Goal: Information Seeking & Learning: Learn about a topic

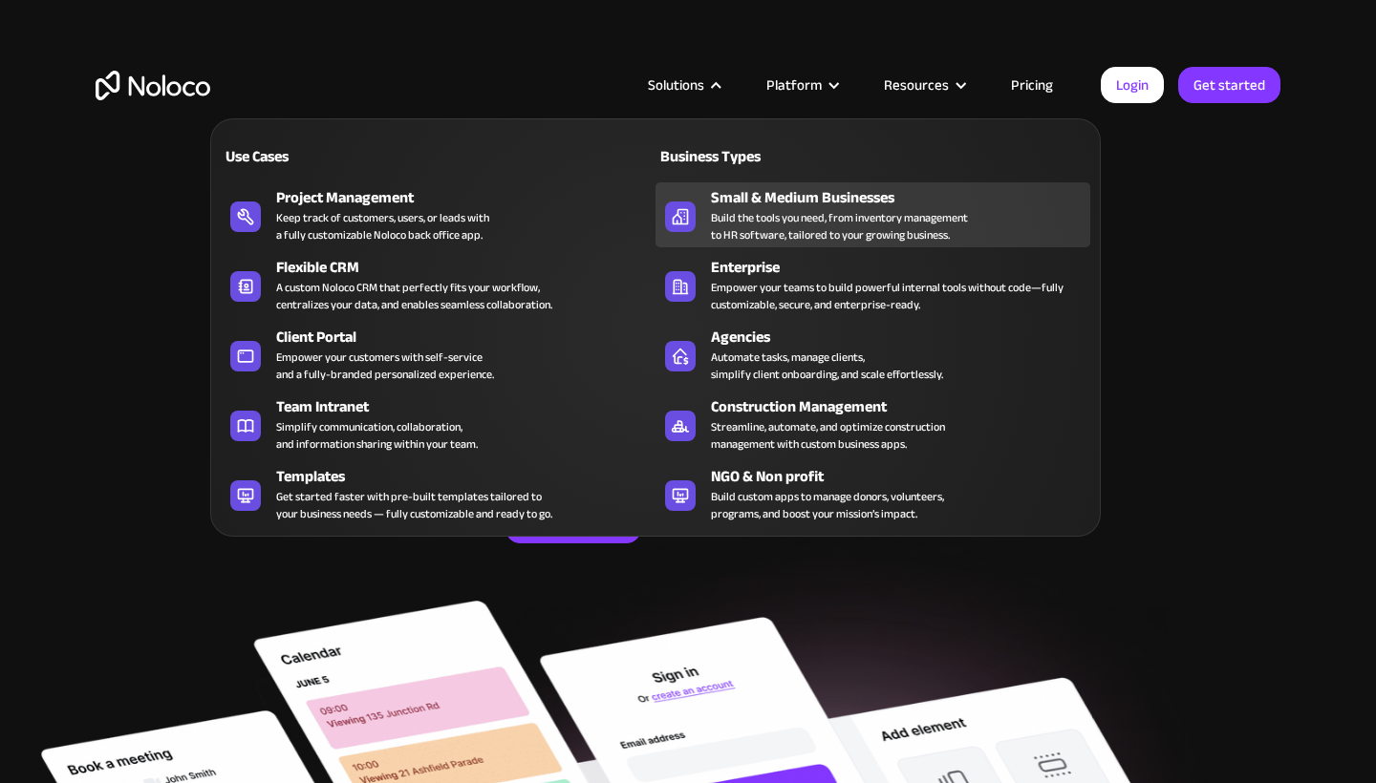
click at [746, 220] on div "Build the tools you need, from inventory management to HR software, tailored to…" at bounding box center [839, 226] width 257 height 34
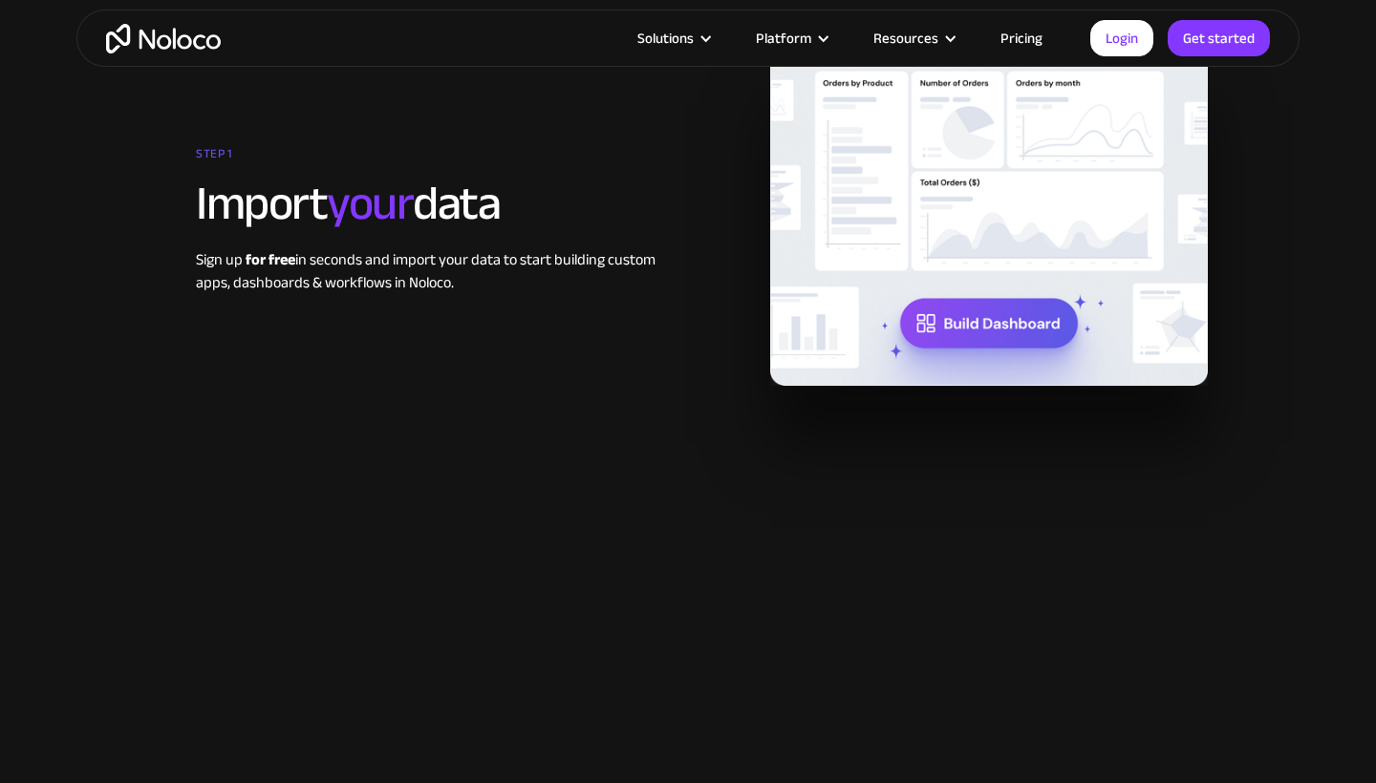
scroll to position [2564, 0]
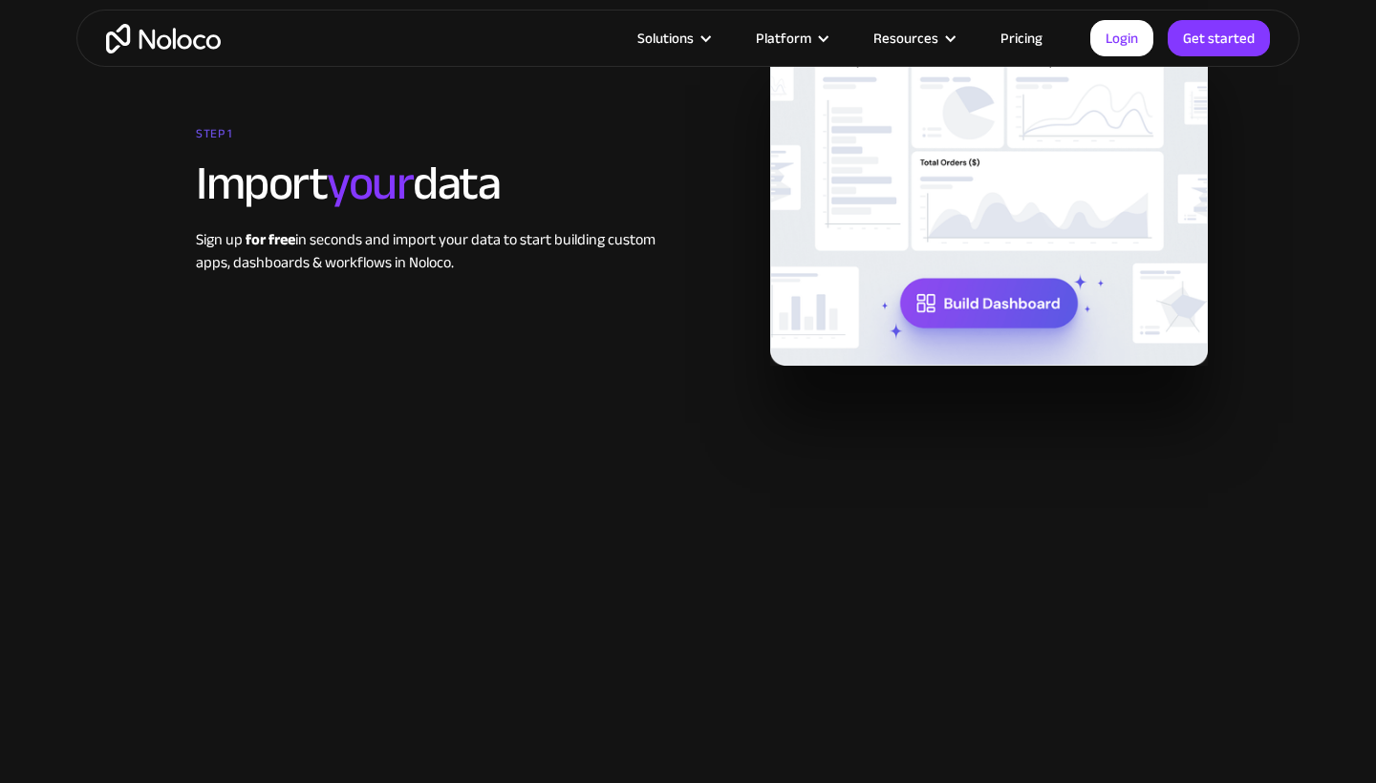
click at [957, 300] on img at bounding box center [989, 197] width 438 height 338
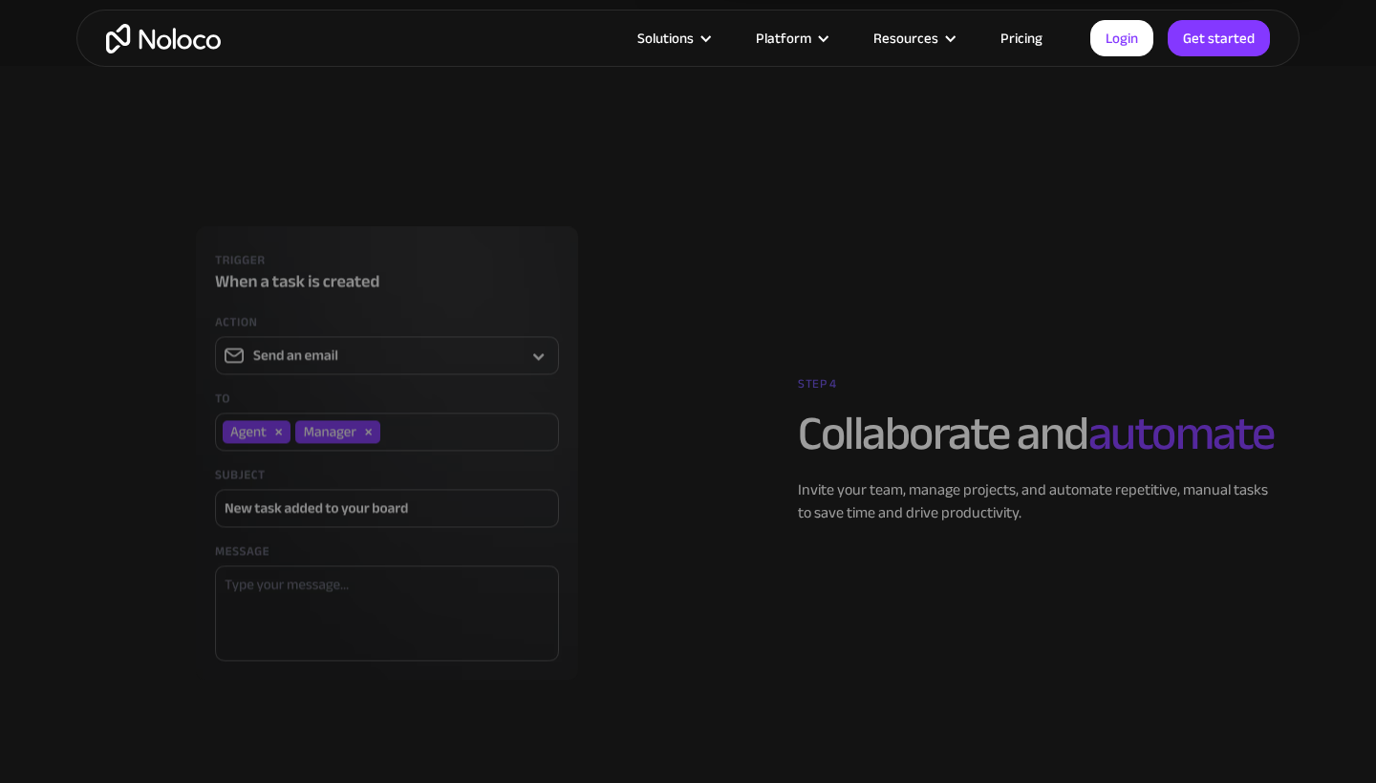
scroll to position [4375, 0]
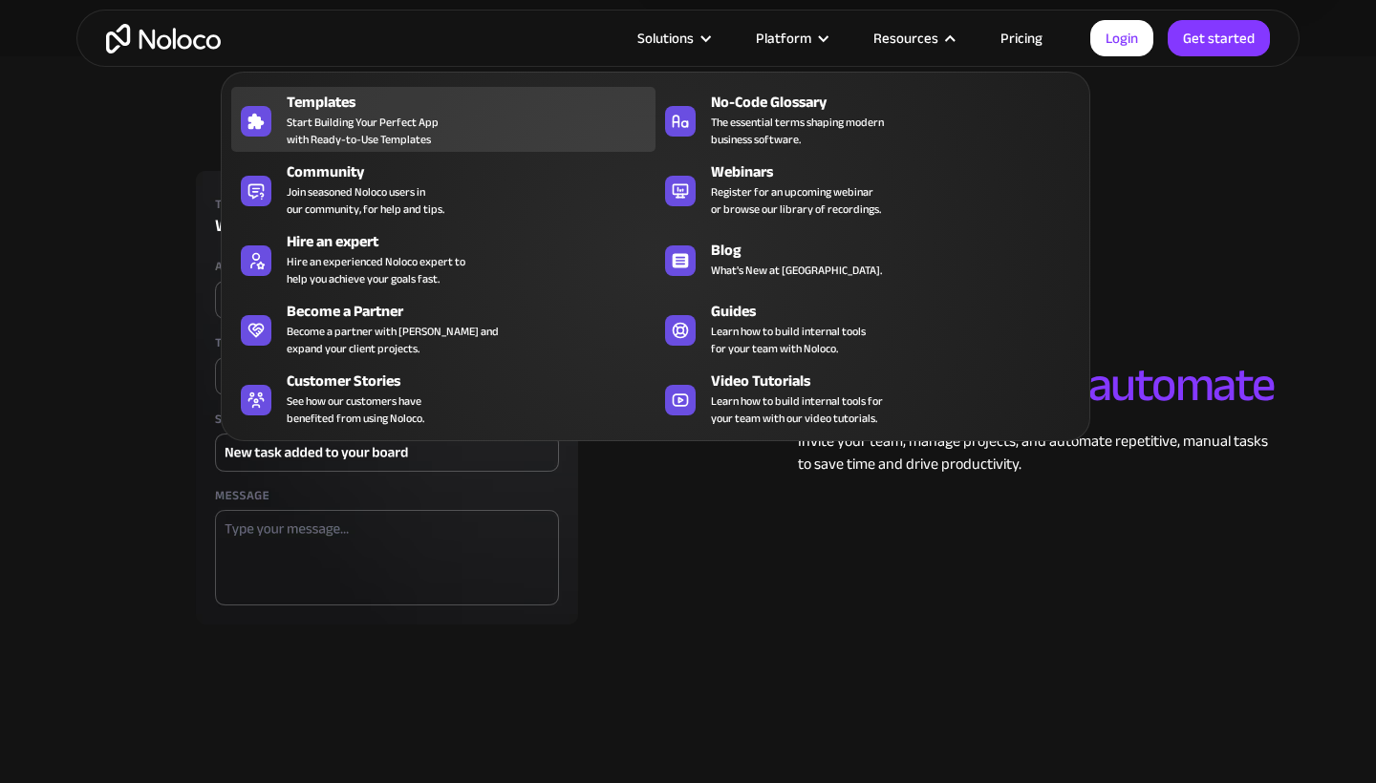
click at [360, 120] on span "Start Building Your Perfect App with Ready-to-Use Templates" at bounding box center [363, 131] width 152 height 34
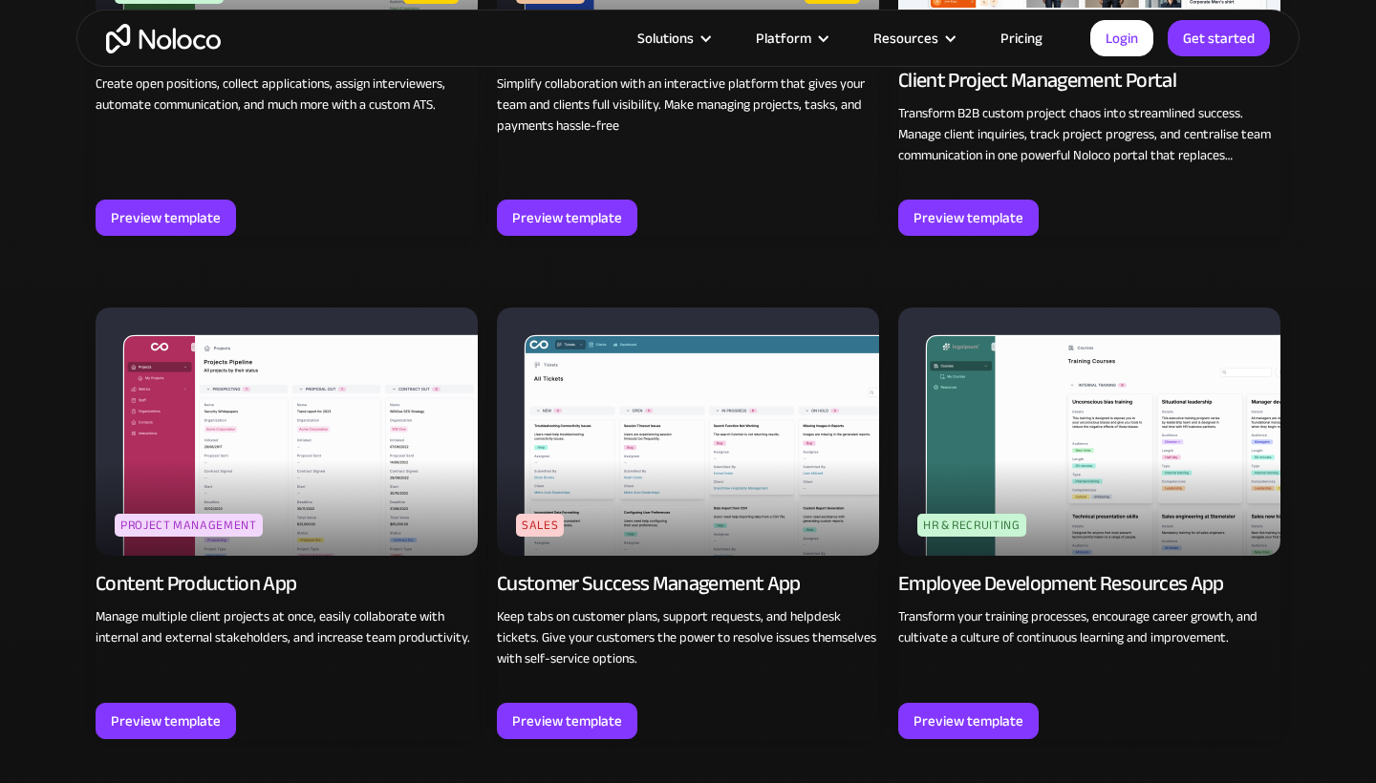
scroll to position [1126, 0]
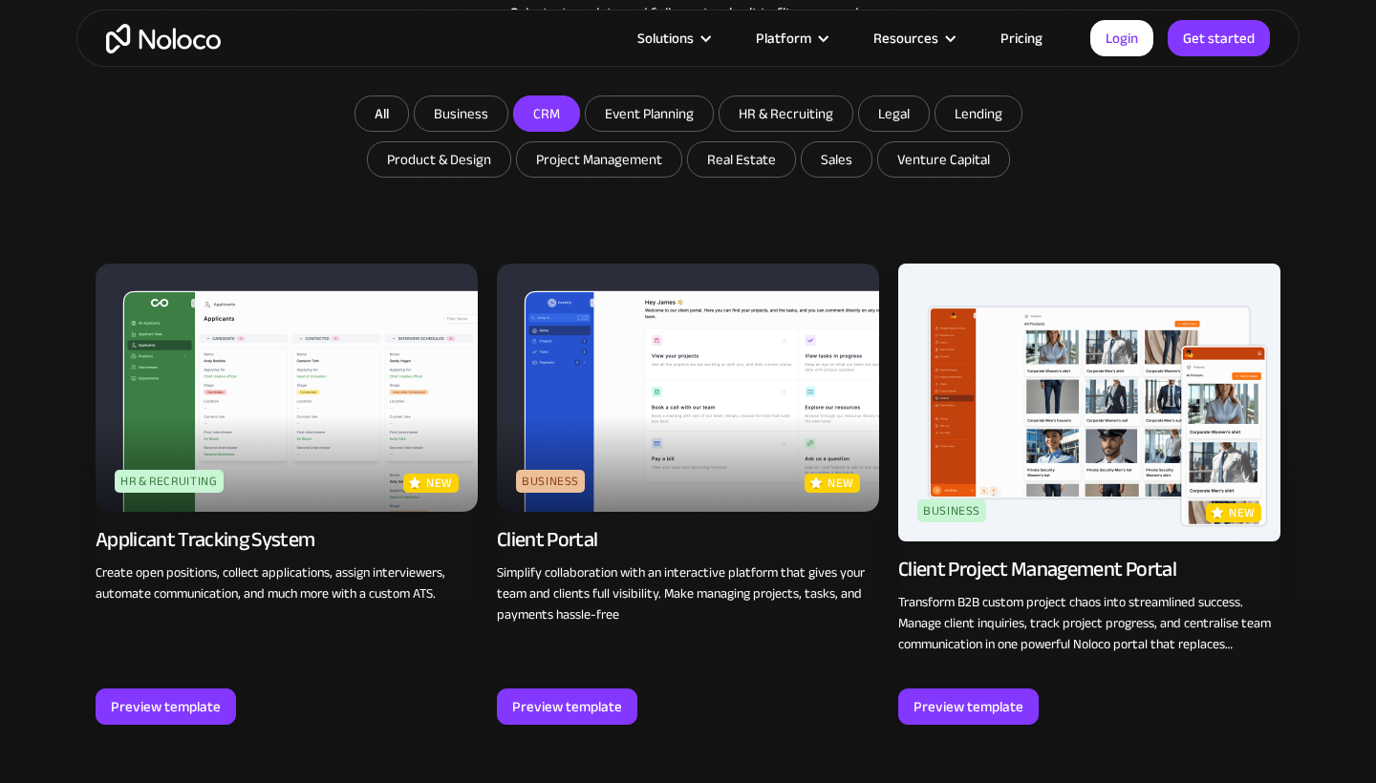
click at [507, 116] on input "CRM" at bounding box center [461, 114] width 93 height 34
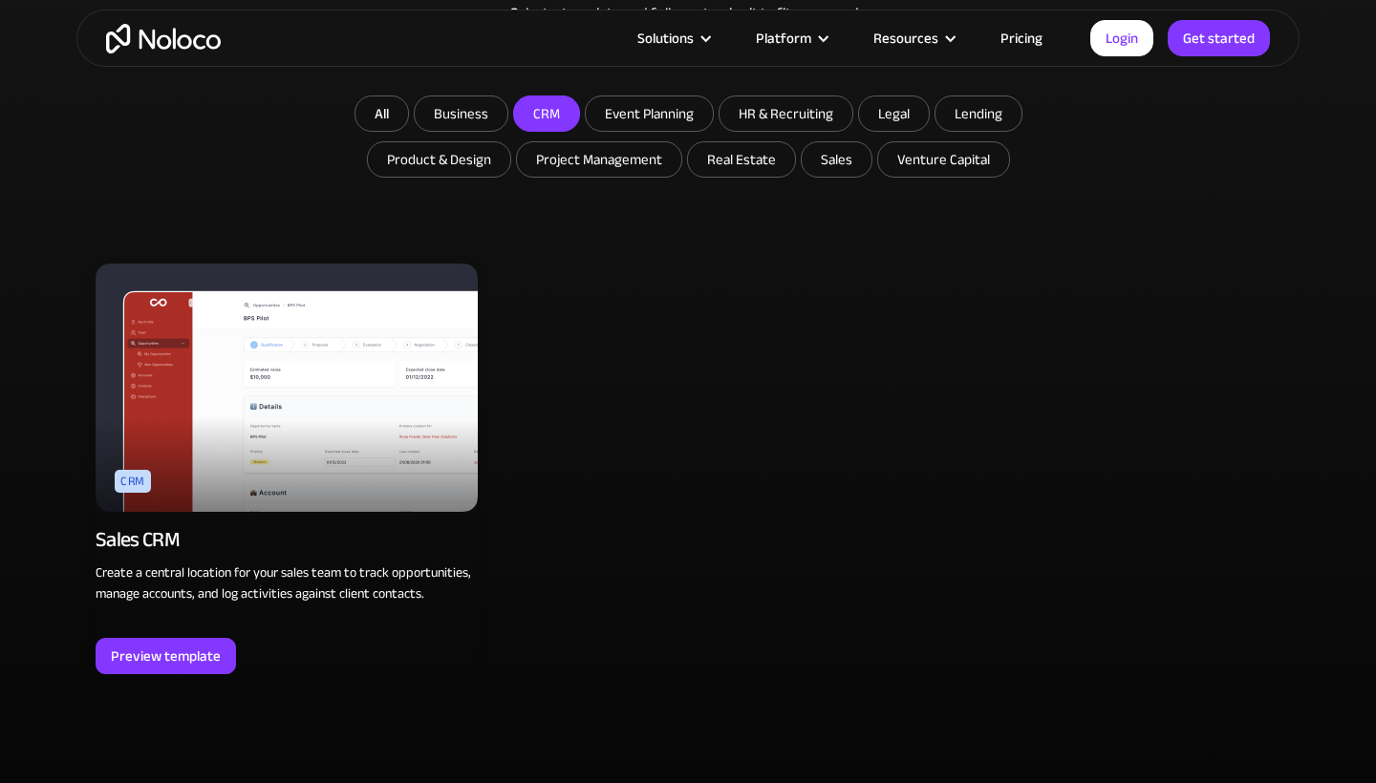
click at [268, 435] on img at bounding box center [287, 388] width 382 height 248
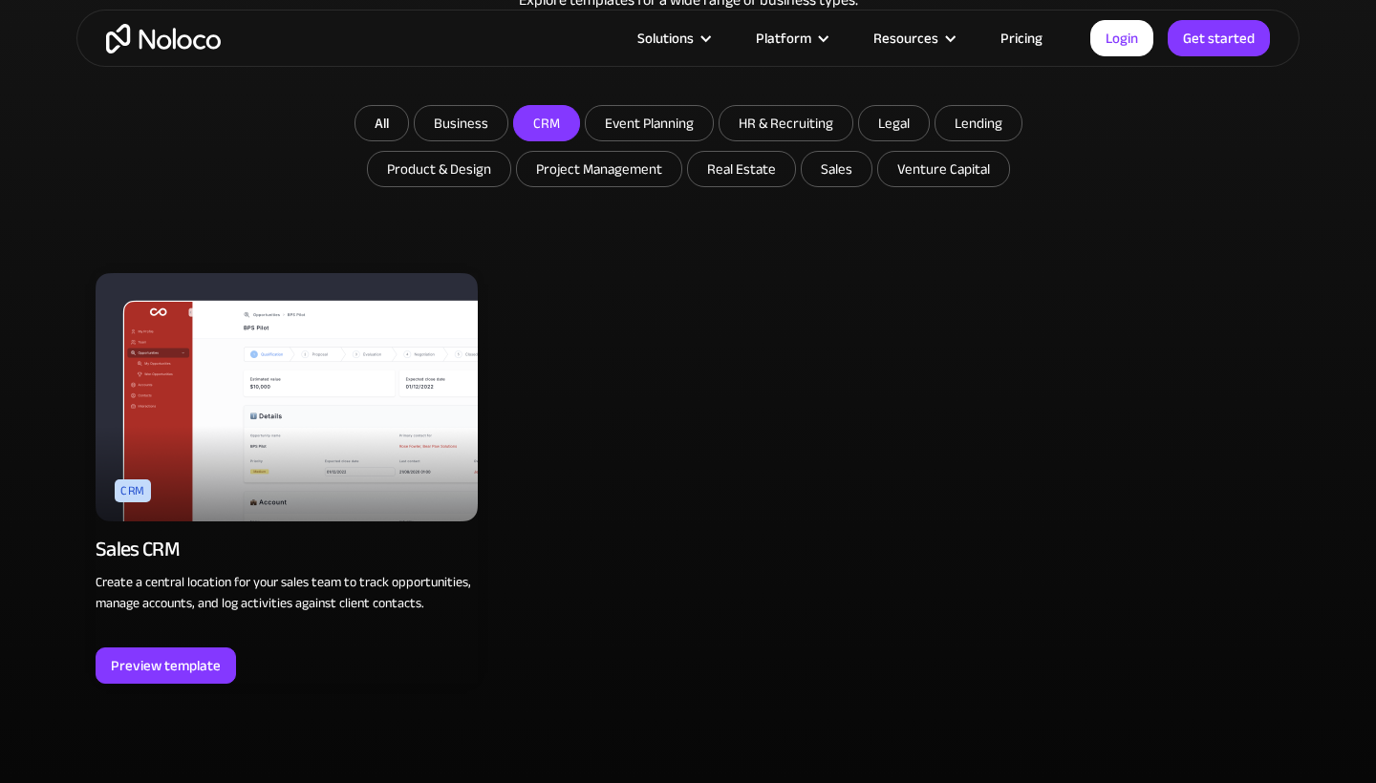
scroll to position [1097, 0]
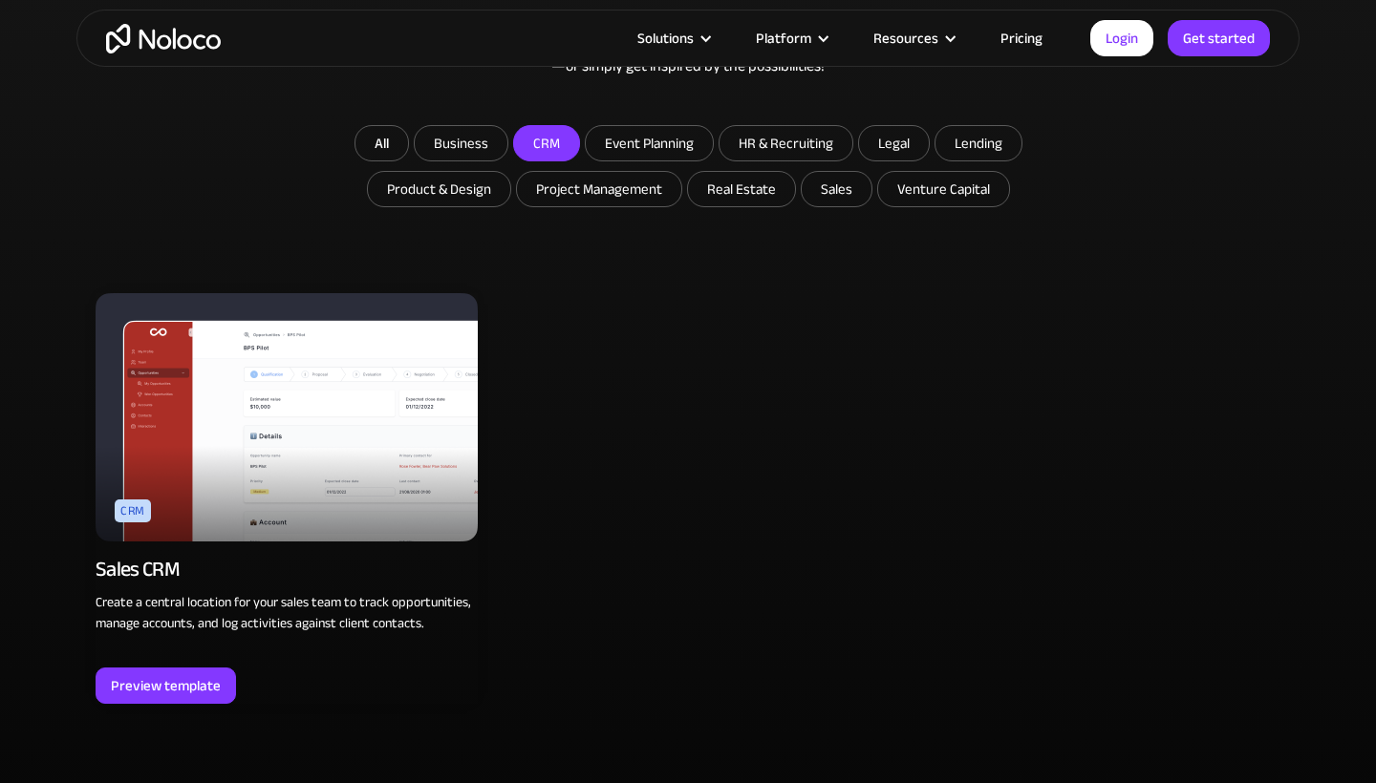
click at [549, 137] on input "CRM" at bounding box center [546, 143] width 65 height 34
checkbox input "false"
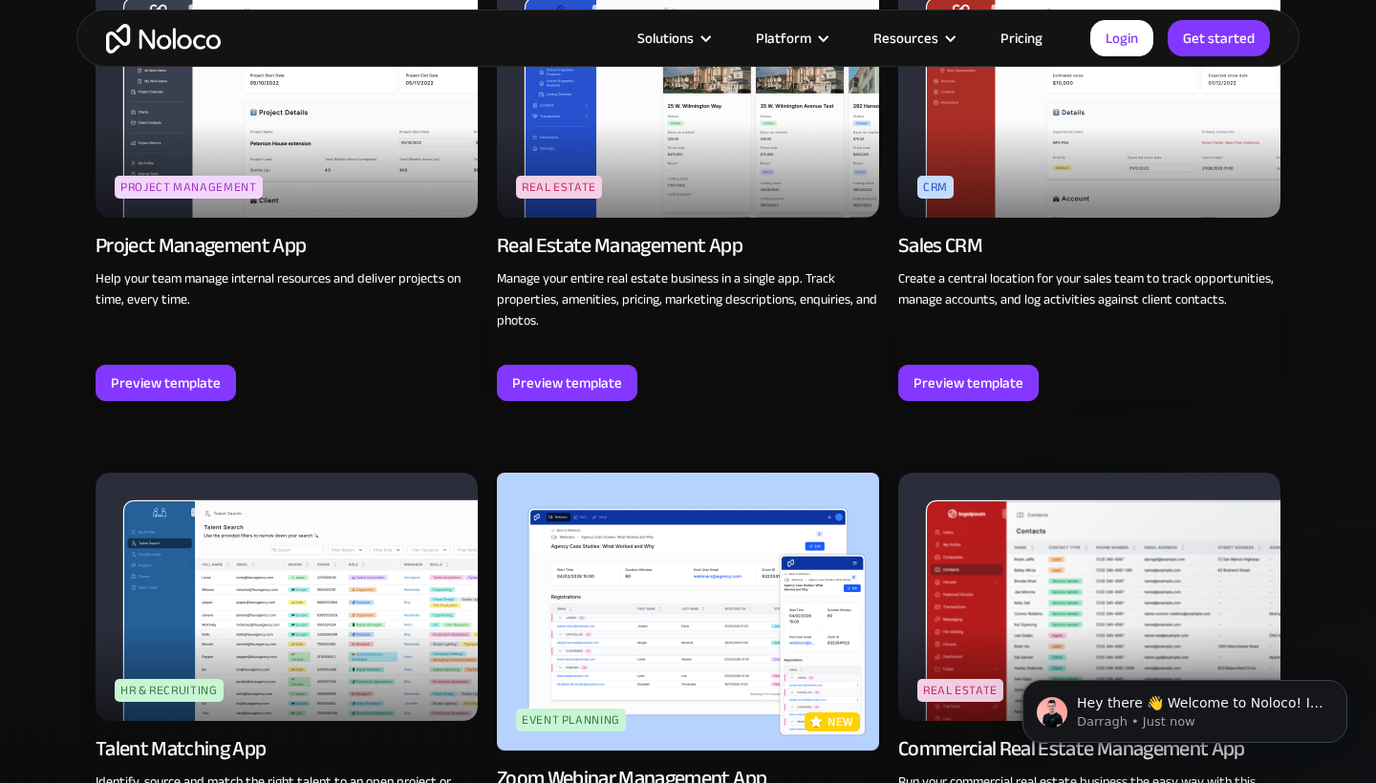
scroll to position [3498, 0]
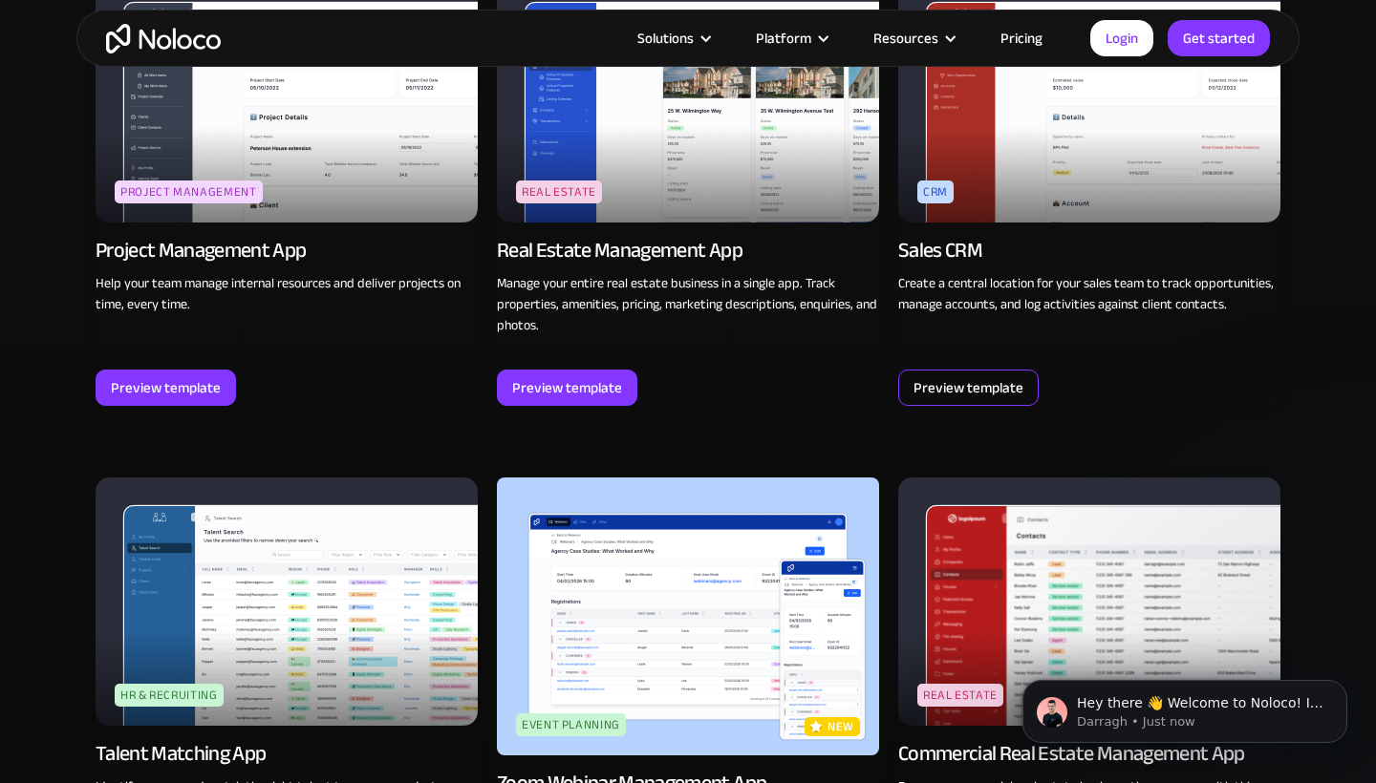
click at [976, 388] on div "Preview template" at bounding box center [968, 387] width 110 height 25
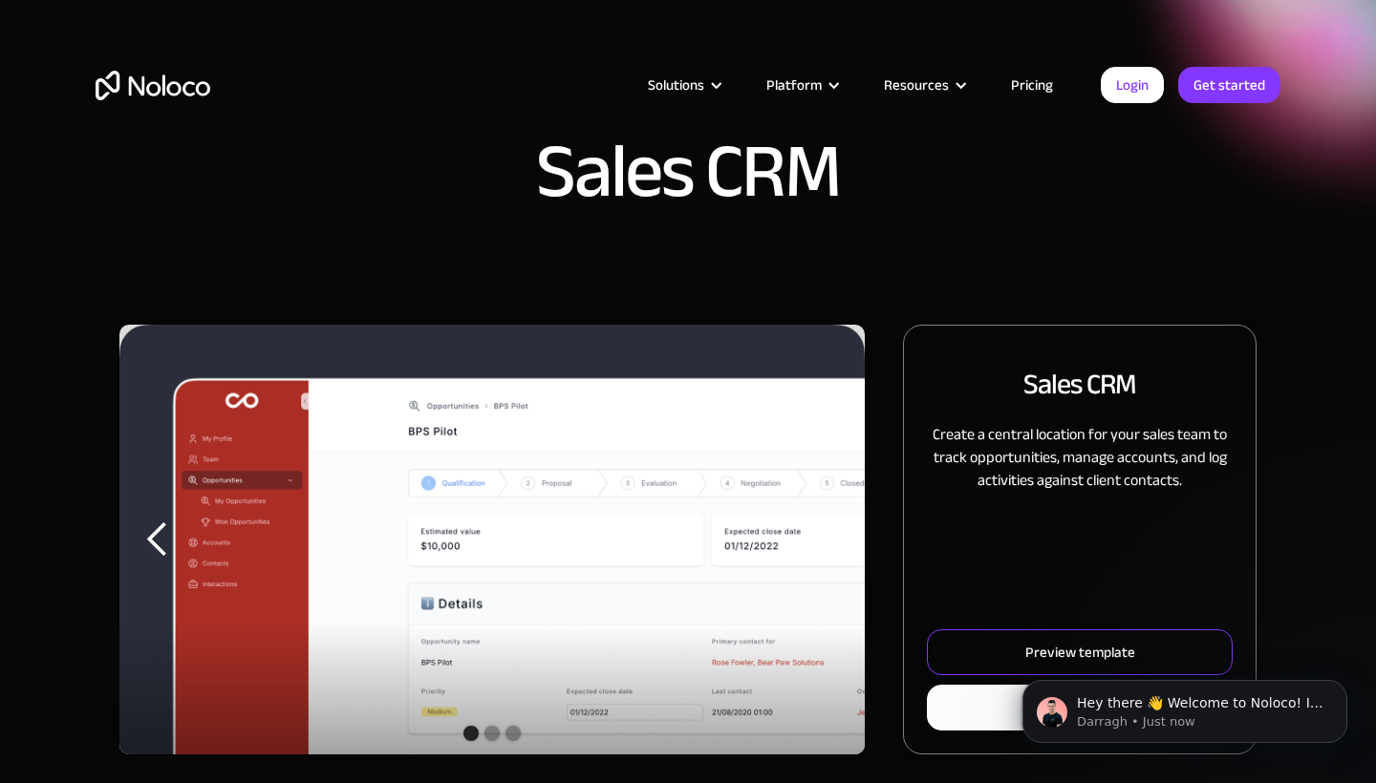
click html "Hey there 👋 Welcome to Noloco! If you have any questions, just reply to this me…"
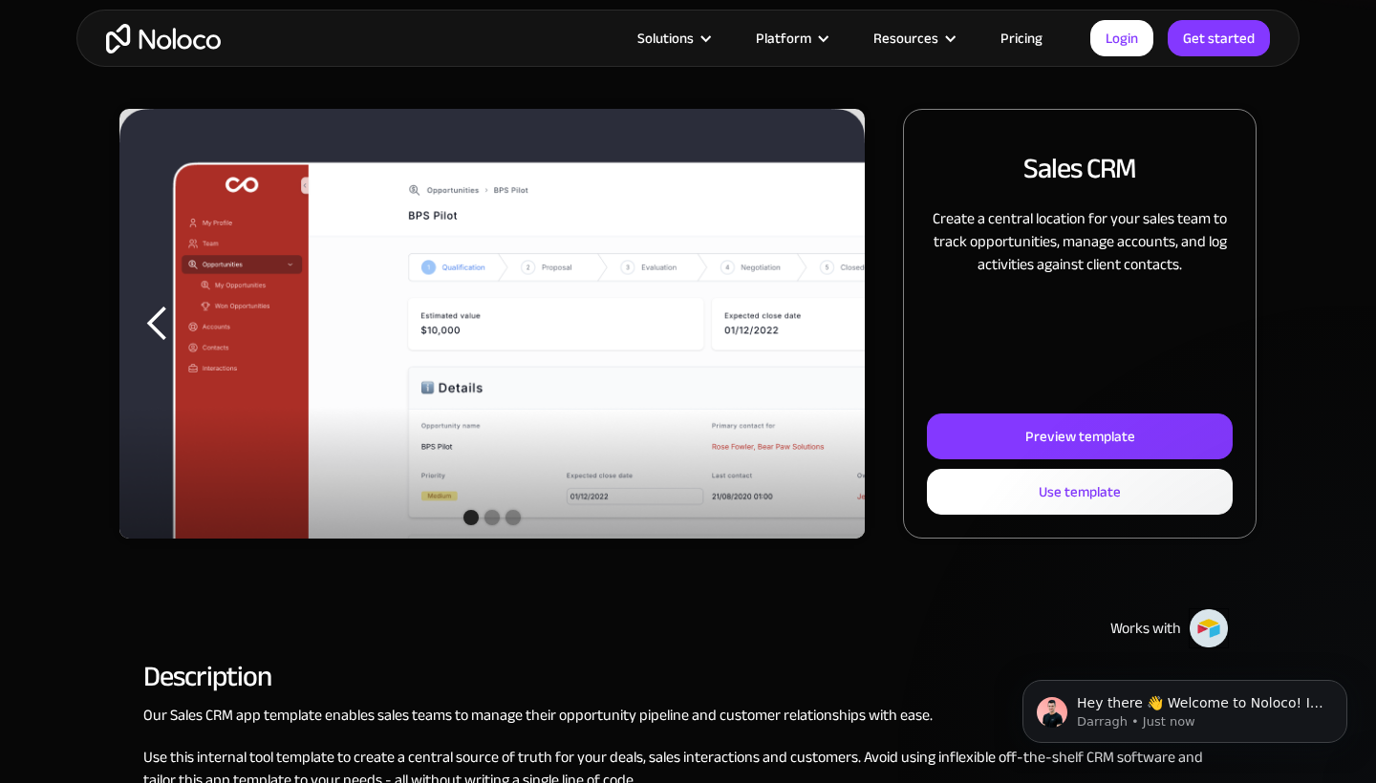
scroll to position [218, 0]
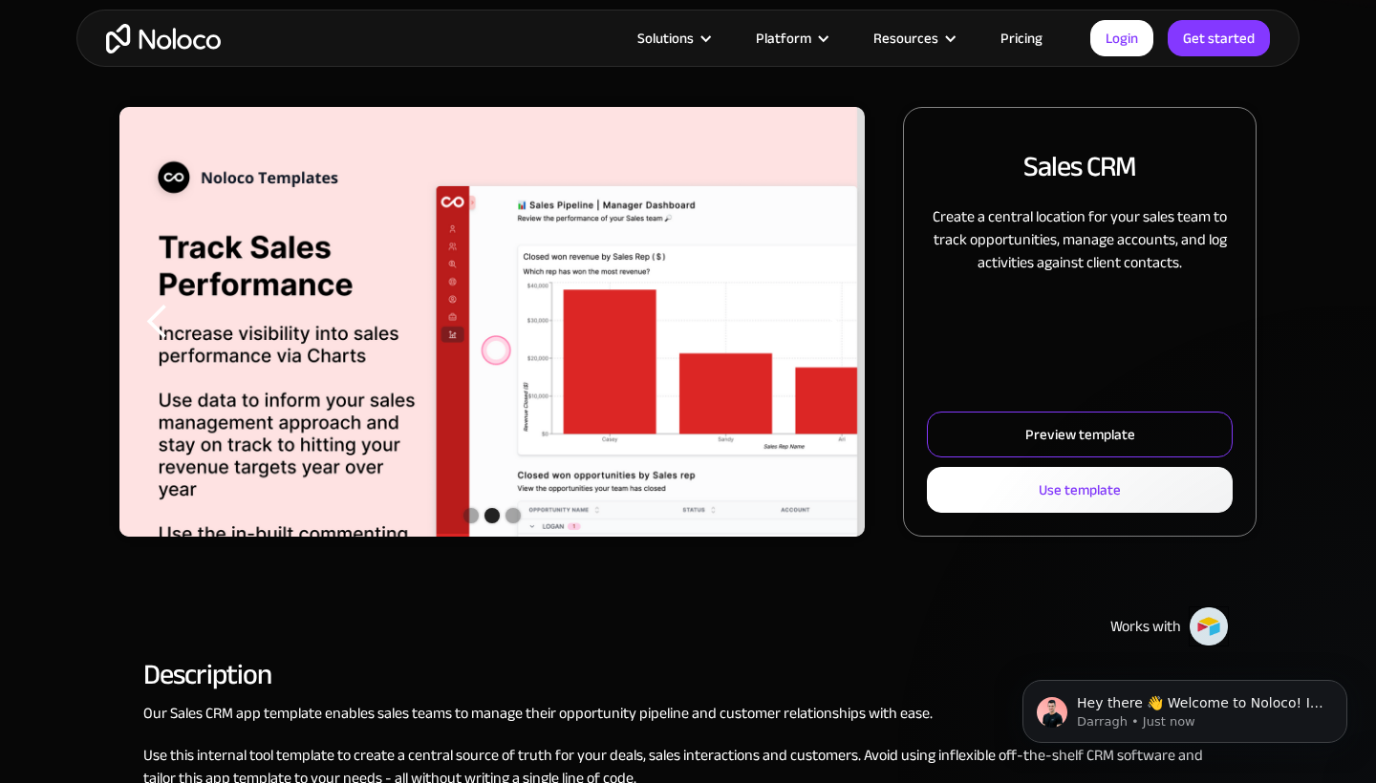
click at [1075, 443] on div "Preview template" at bounding box center [1080, 434] width 110 height 25
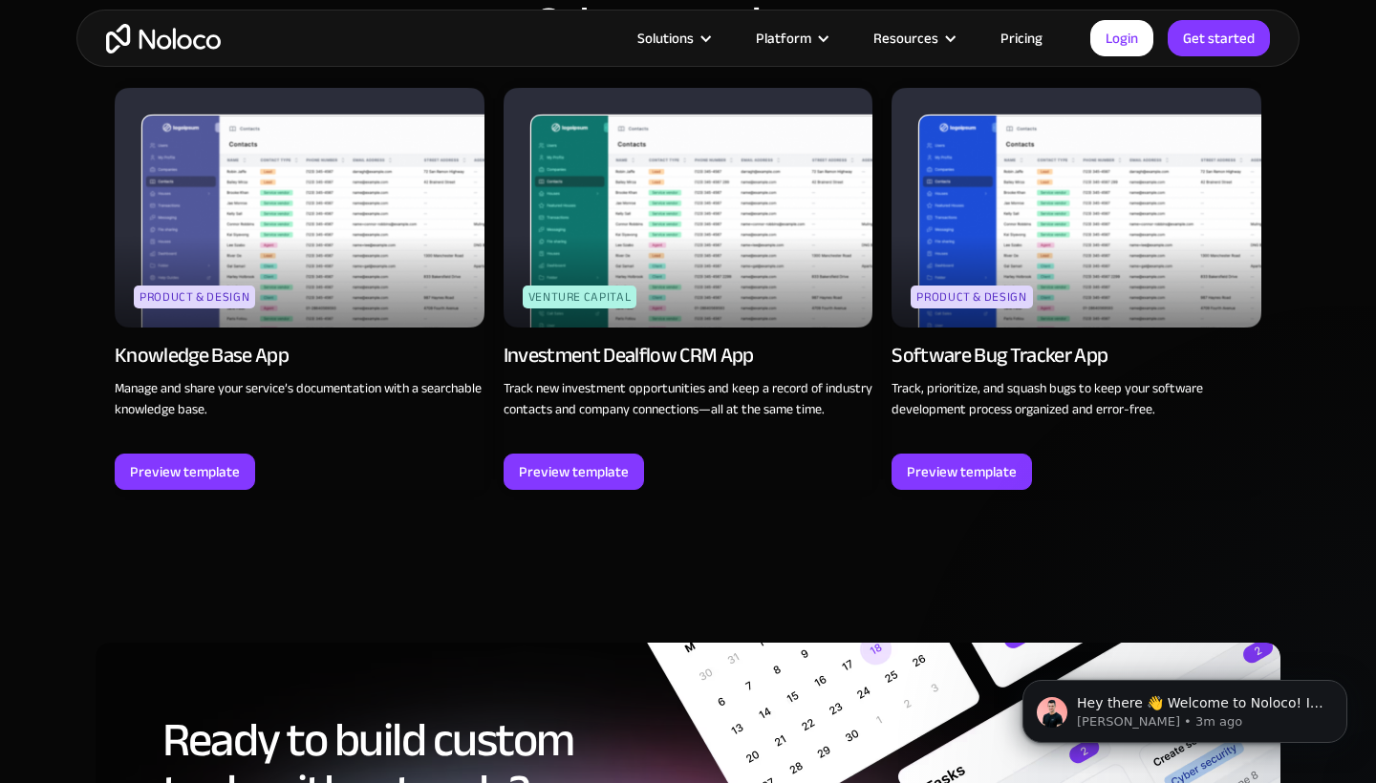
scroll to position [2296, 0]
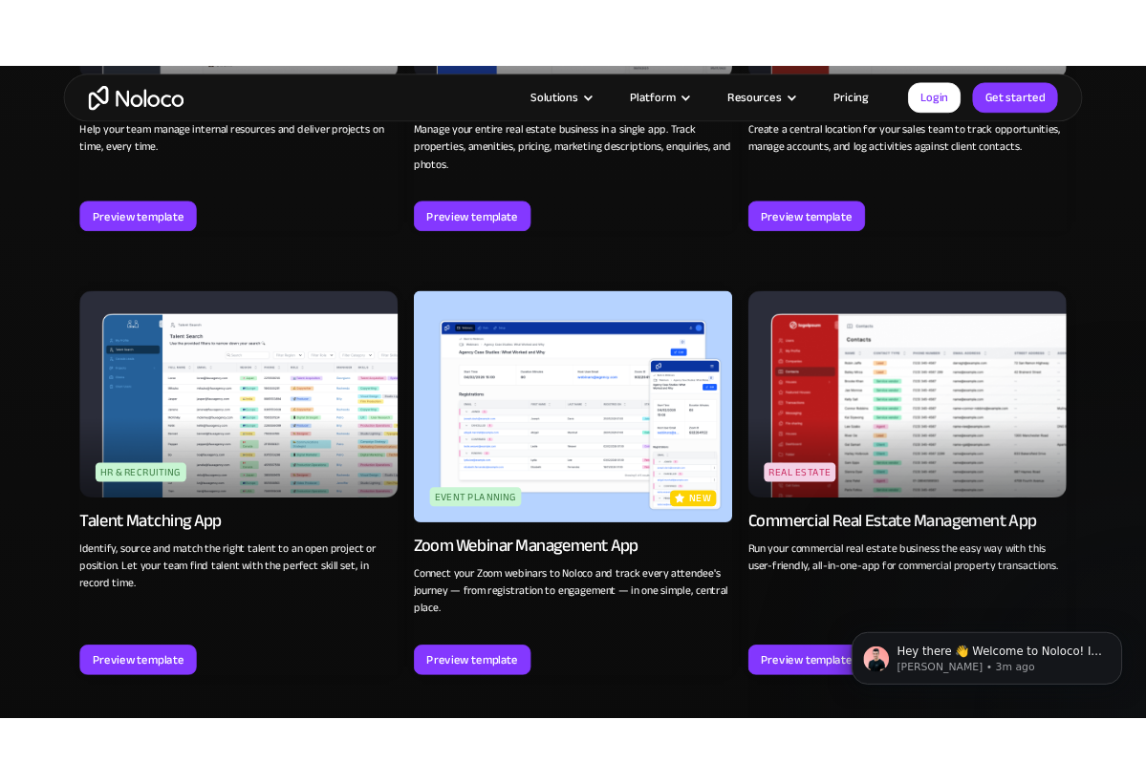
scroll to position [3539, 0]
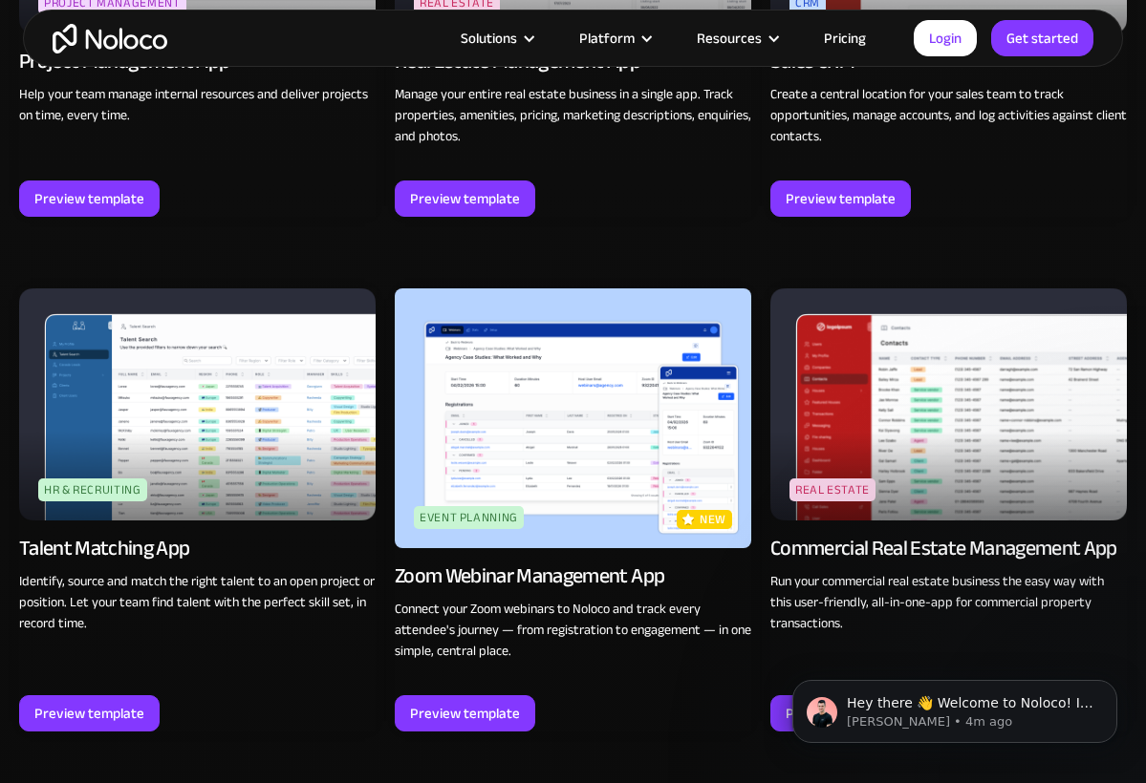
click at [115, 41] on img "home" at bounding box center [110, 39] width 115 height 30
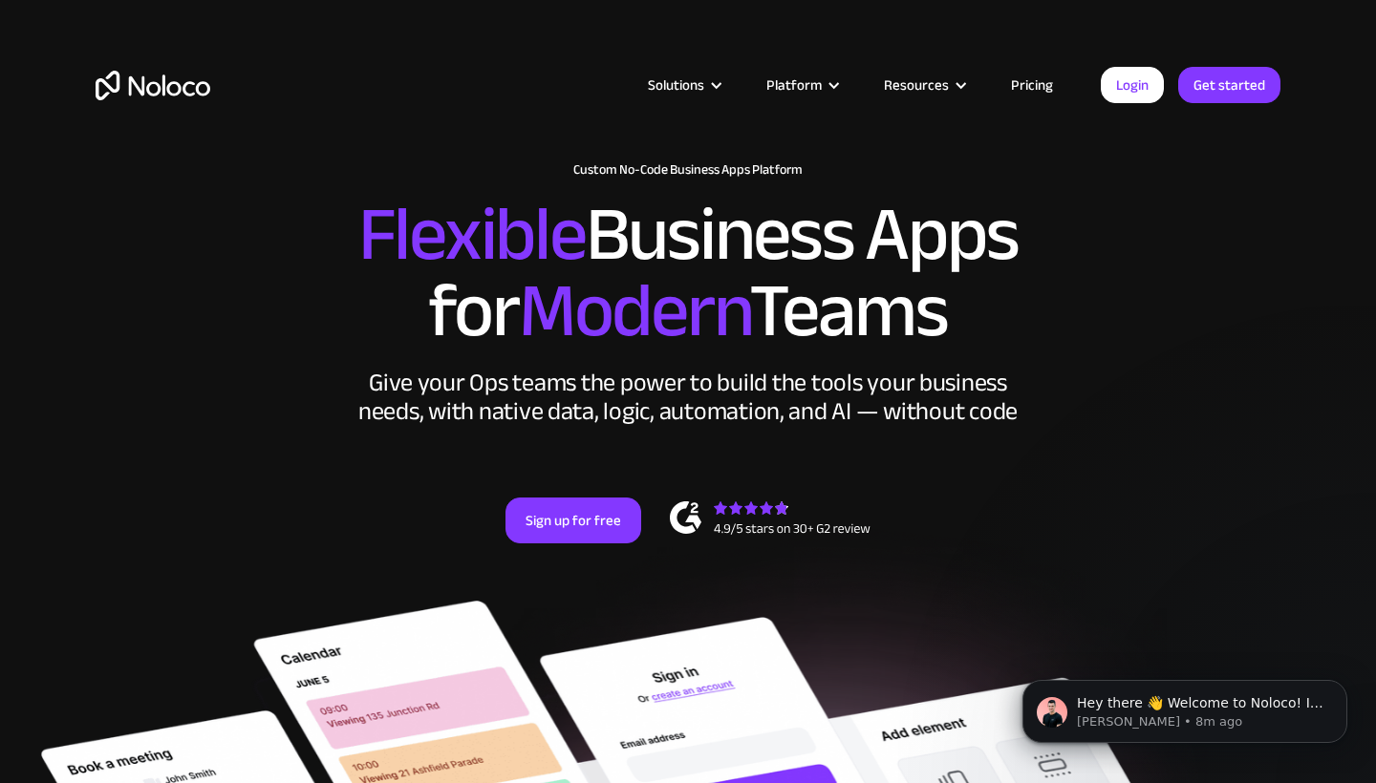
click at [1042, 84] on link "Pricing" at bounding box center [1032, 85] width 90 height 25
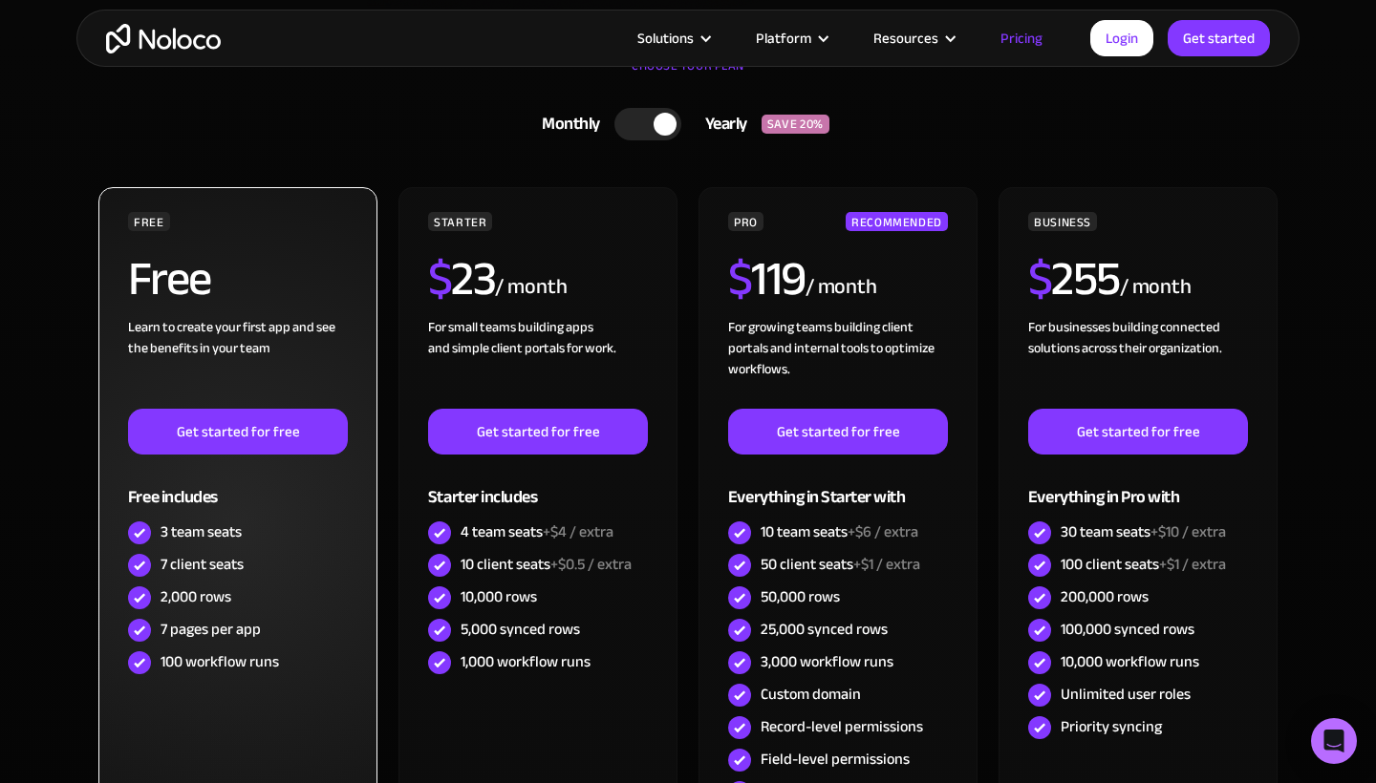
scroll to position [565, 0]
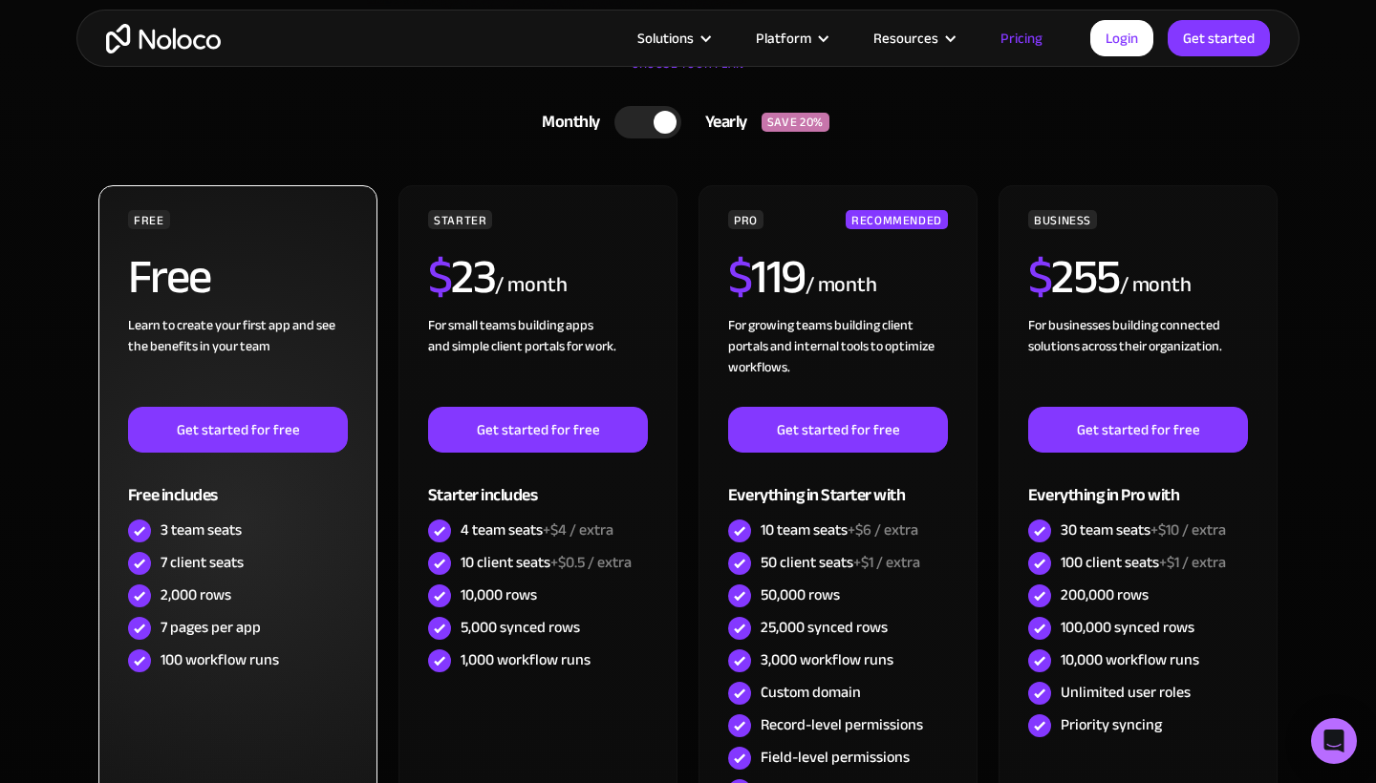
click at [181, 534] on div "3 team seats" at bounding box center [201, 530] width 81 height 21
click at [188, 557] on div "7 client seats" at bounding box center [202, 562] width 83 height 21
click at [188, 595] on div "2,000 rows" at bounding box center [196, 595] width 71 height 21
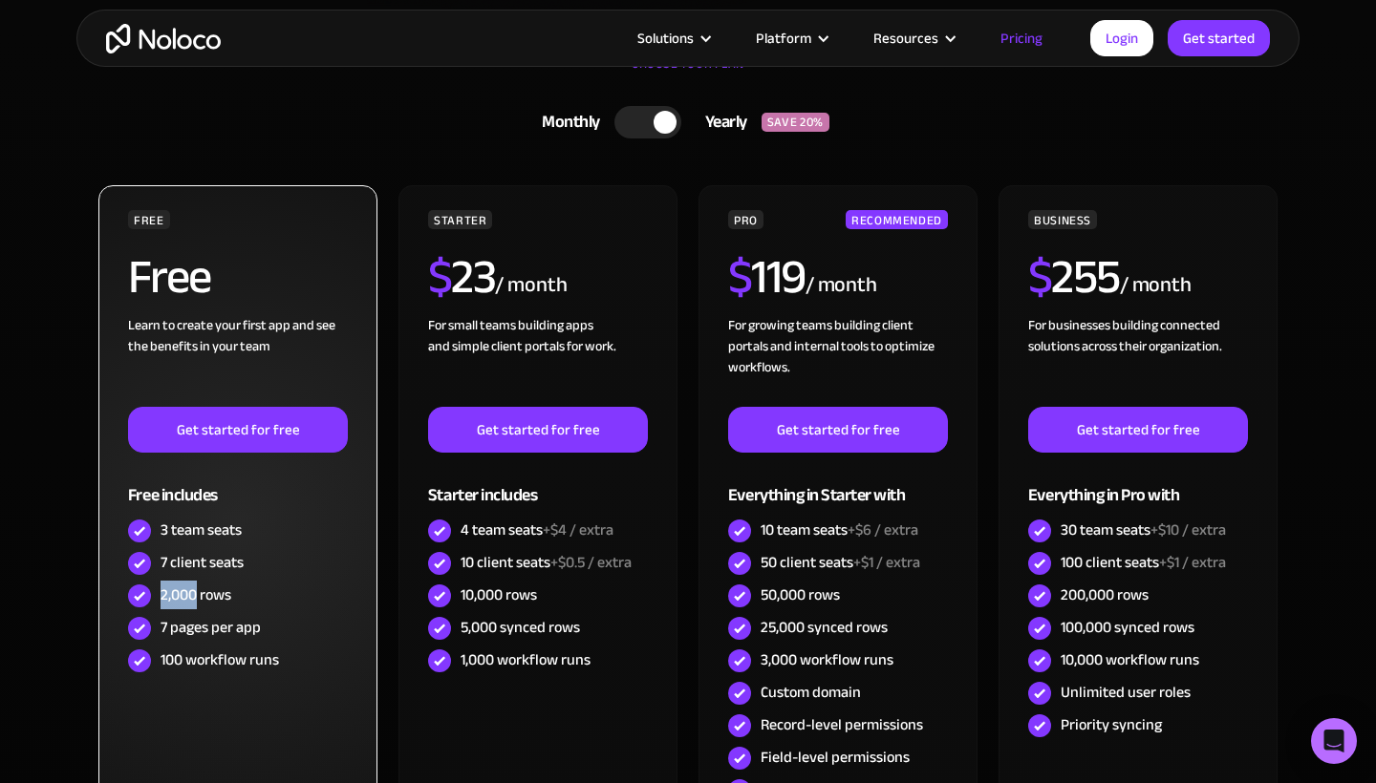
click at [188, 595] on div "2,000 rows" at bounding box center [196, 595] width 71 height 21
click at [206, 622] on div "7 pages per app" at bounding box center [211, 627] width 100 height 21
click at [208, 335] on div "Learn to create your first app and see the benefits in your team ‍" at bounding box center [238, 361] width 220 height 92
click at [239, 666] on div "100 workflow runs" at bounding box center [220, 660] width 118 height 21
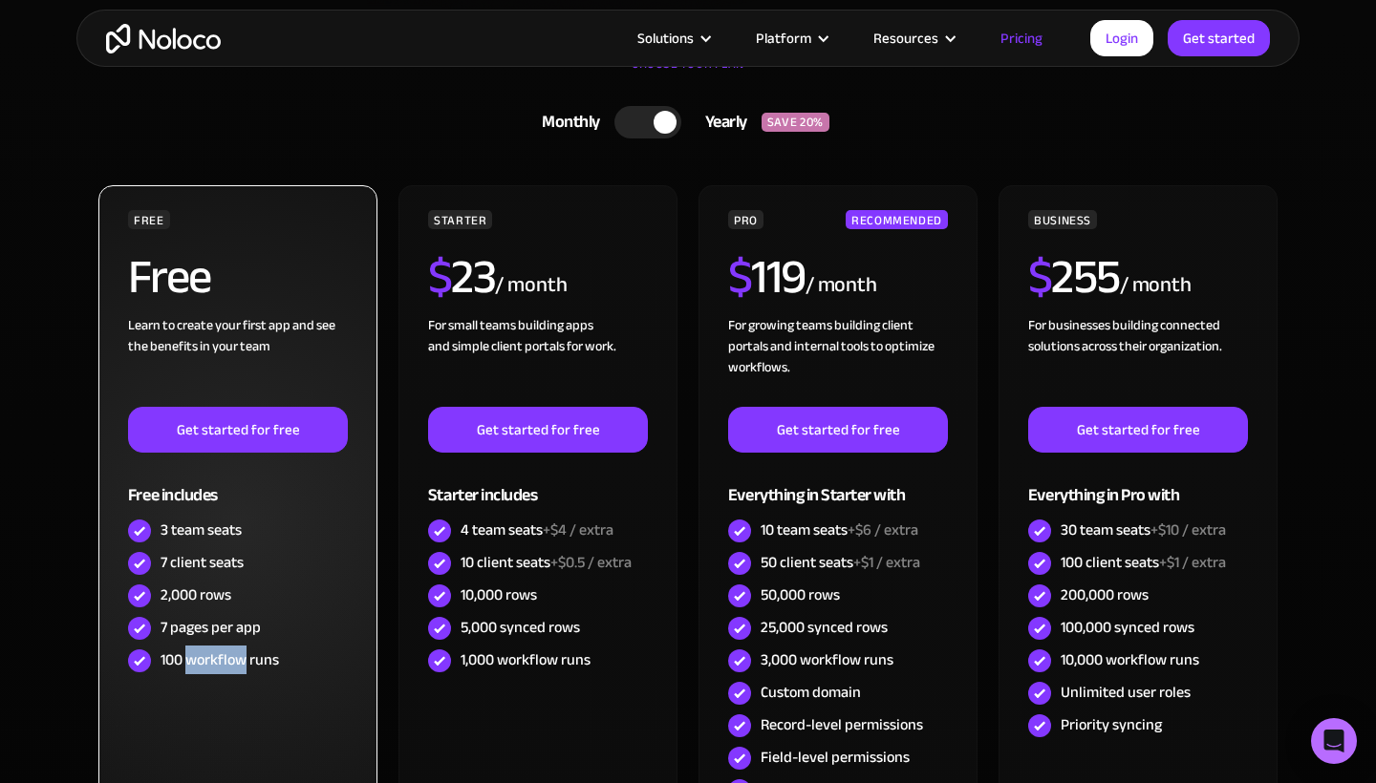
click at [239, 666] on div "100 workflow runs" at bounding box center [220, 660] width 118 height 21
click at [264, 668] on div "100 workflow runs" at bounding box center [220, 660] width 118 height 21
click at [228, 620] on div "7 pages per app" at bounding box center [211, 627] width 100 height 21
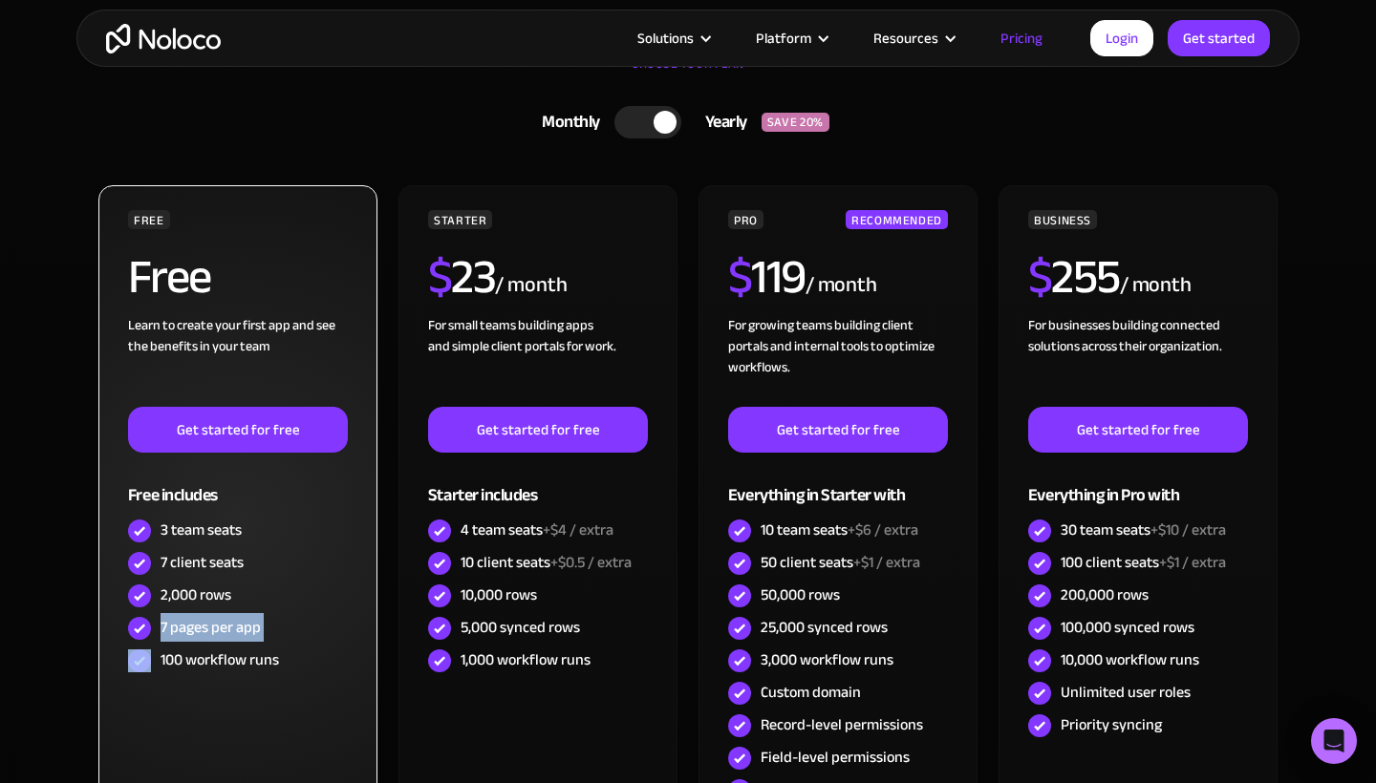
click at [248, 656] on div "100 workflow runs" at bounding box center [220, 660] width 118 height 21
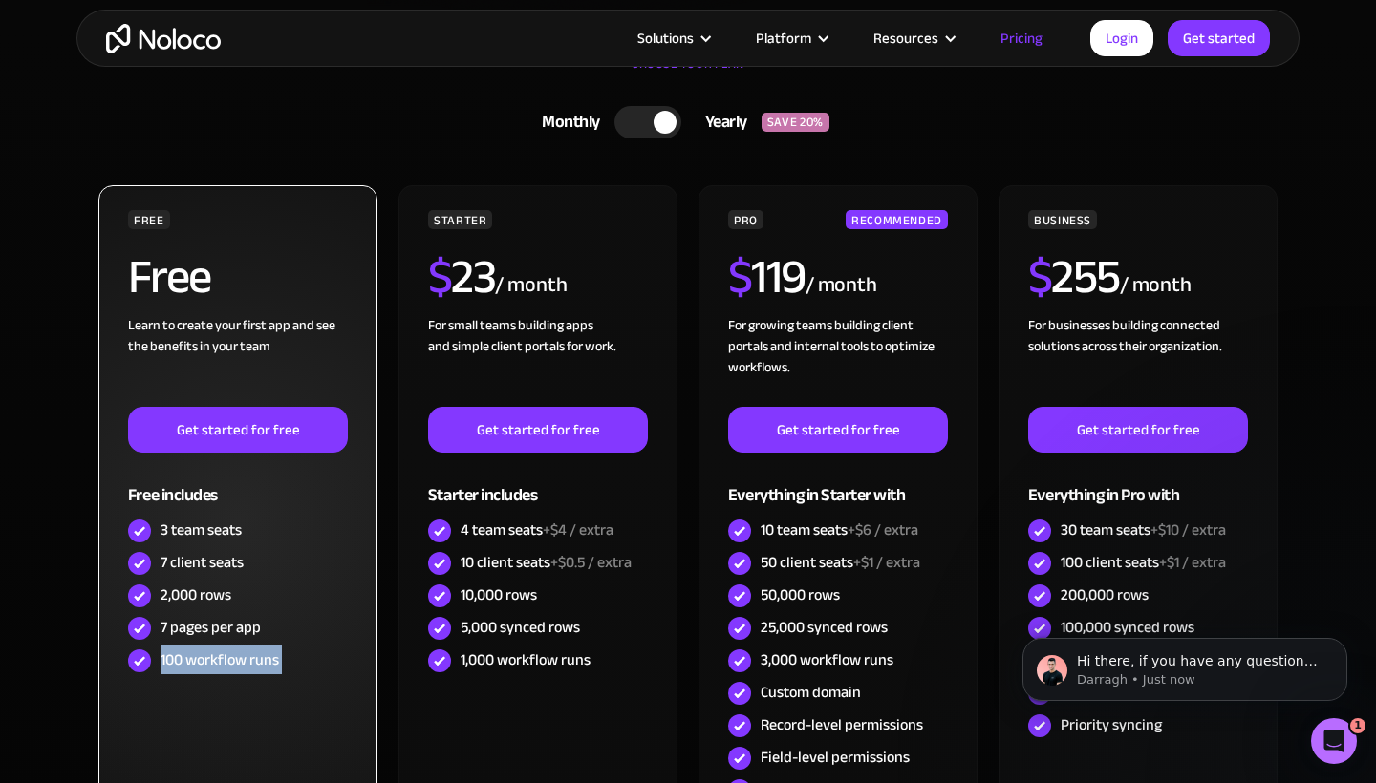
scroll to position [0, 0]
click at [268, 675] on div "100 workflow runs" at bounding box center [238, 661] width 220 height 32
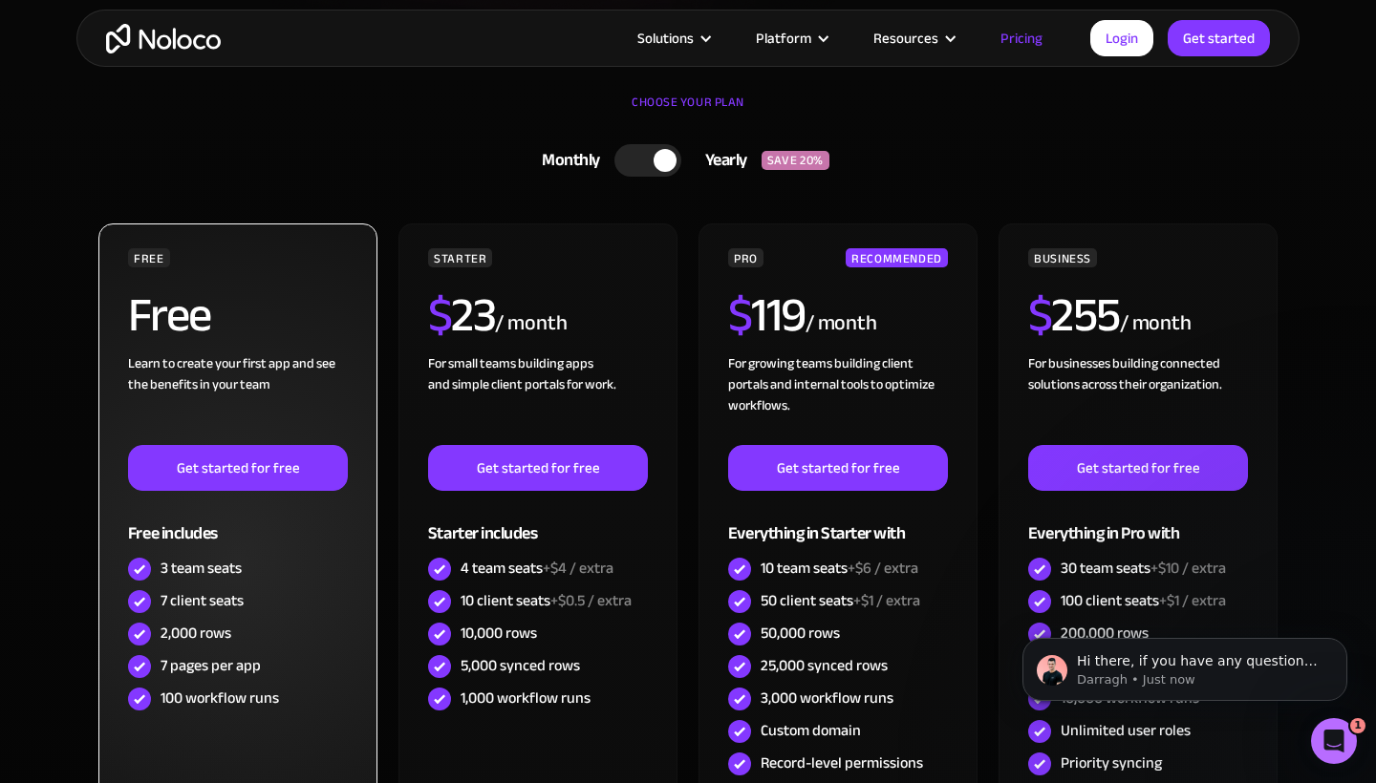
scroll to position [533, 0]
